Goal: Register for event/course

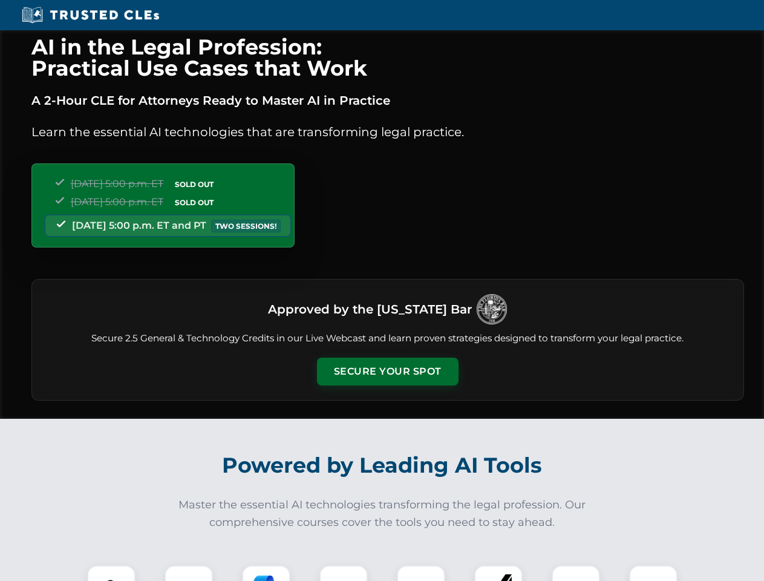
click at [387, 372] on button "Secure Your Spot" at bounding box center [388, 372] width 142 height 28
click at [111, 573] on img at bounding box center [111, 589] width 35 height 35
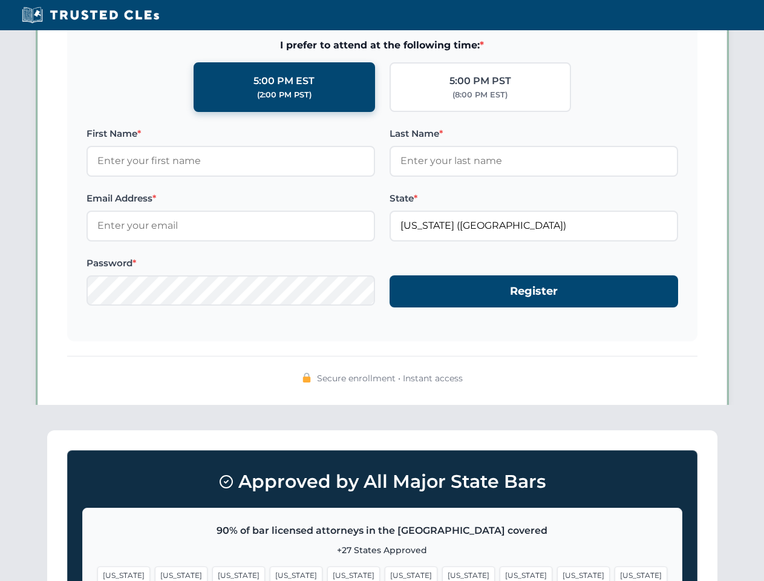
click at [442, 573] on span "[US_STATE]" at bounding box center [468, 576] width 53 height 18
click at [557, 573] on span "[US_STATE]" at bounding box center [583, 576] width 53 height 18
